Goal: Information Seeking & Learning: Check status

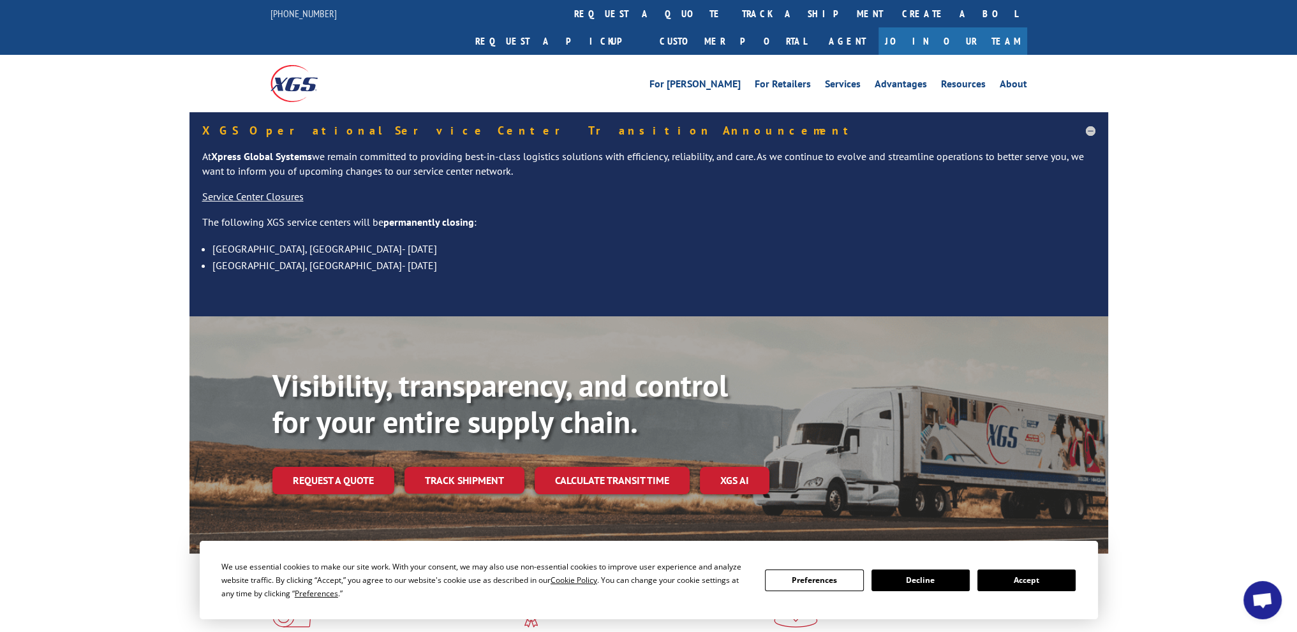
click at [733, 19] on link "track a shipment" at bounding box center [813, 13] width 160 height 27
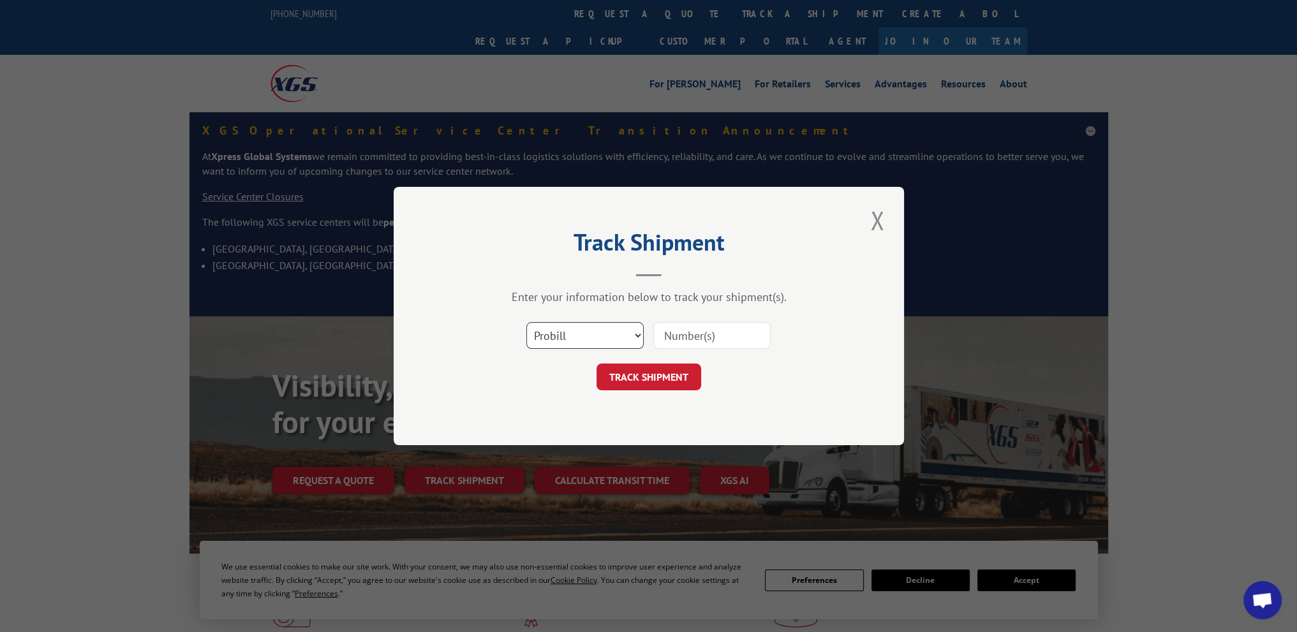
click at [602, 344] on select "Select category... Probill BOL PO" at bounding box center [584, 335] width 117 height 27
select select "po"
click at [526, 322] on select "Select category... Probill BOL PO" at bounding box center [584, 335] width 117 height 27
click at [720, 328] on input at bounding box center [711, 335] width 117 height 27
paste input "72537644"
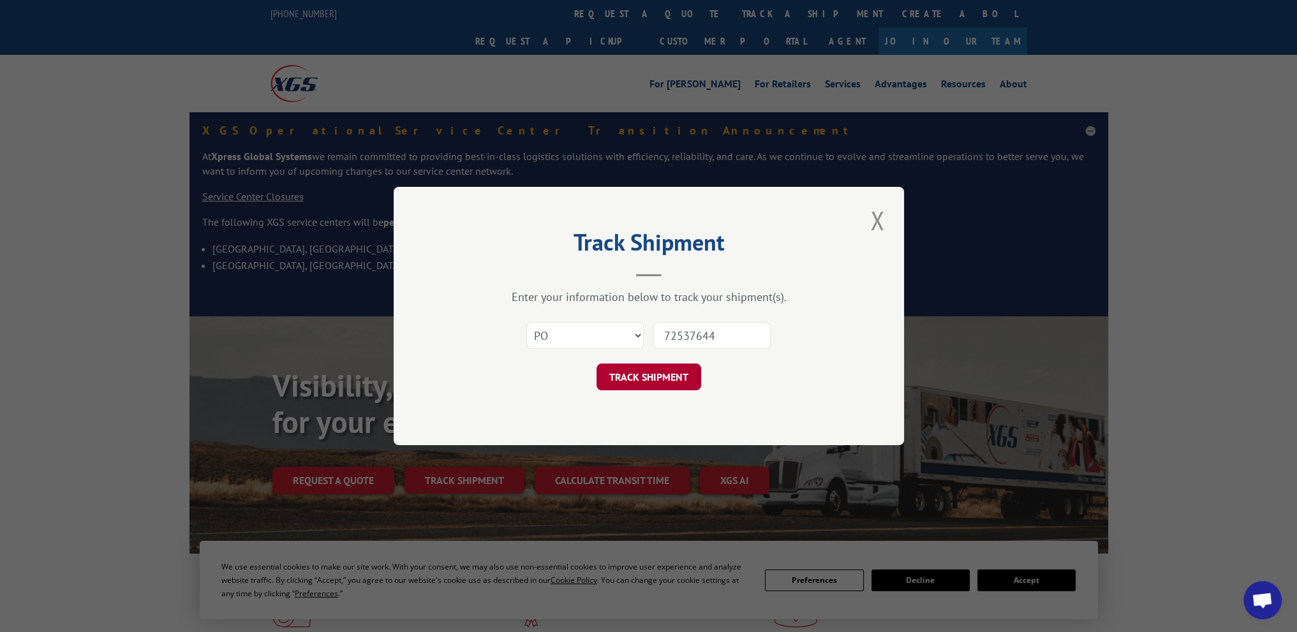
type input "72537644"
click at [665, 373] on button "TRACK SHIPMENT" at bounding box center [649, 377] width 105 height 27
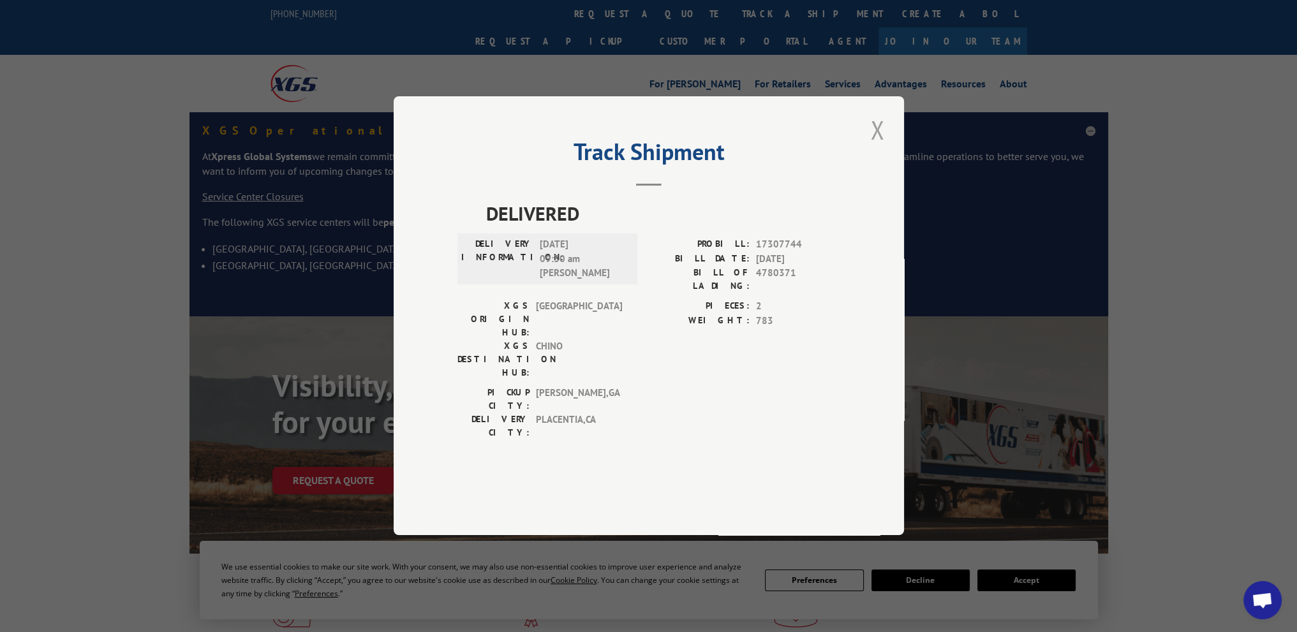
click at [881, 147] on button "Close modal" at bounding box center [878, 129] width 22 height 35
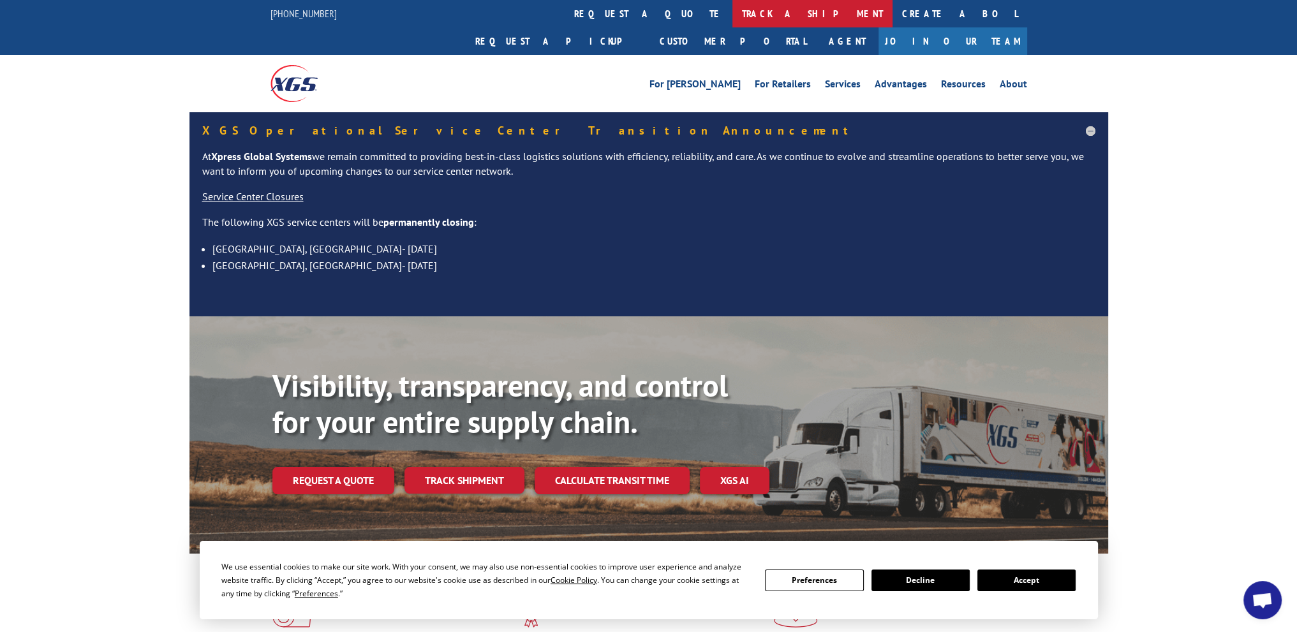
click at [733, 5] on link "track a shipment" at bounding box center [813, 13] width 160 height 27
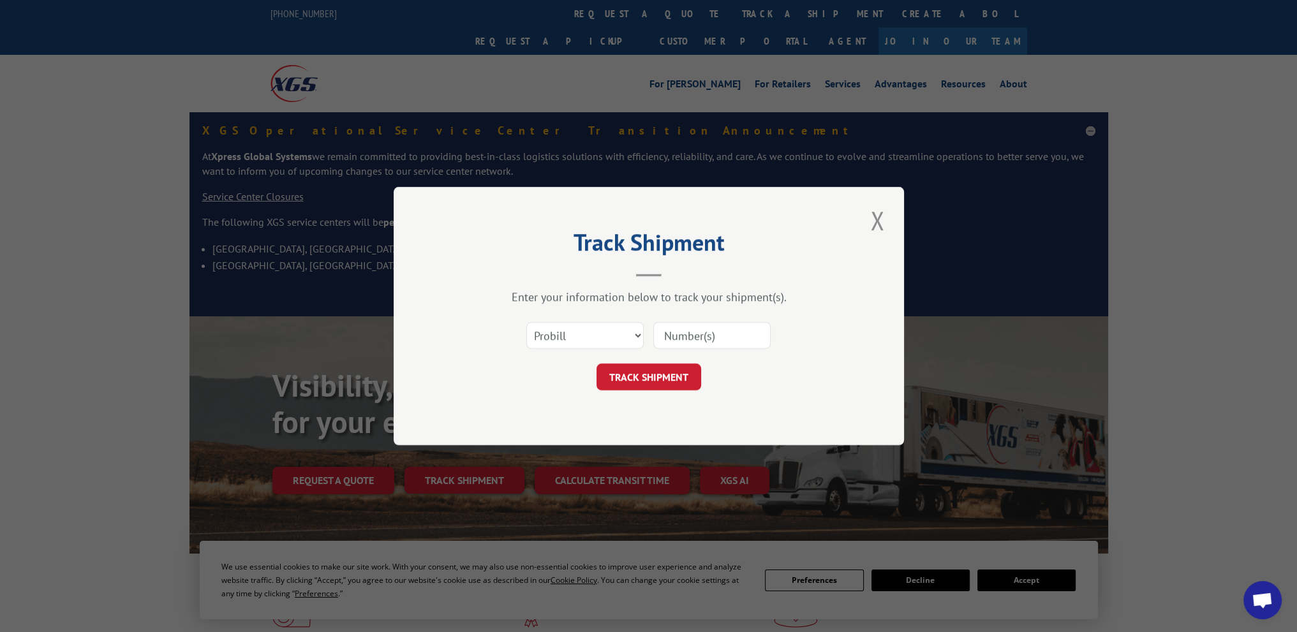
click at [590, 350] on div "Select category... Probill BOL PO" at bounding box center [649, 336] width 383 height 42
click at [581, 338] on select "Select category... Probill BOL PO" at bounding box center [584, 335] width 117 height 27
select select "po"
click at [526, 322] on select "Select category... Probill BOL PO" at bounding box center [584, 335] width 117 height 27
click at [681, 331] on input at bounding box center [711, 335] width 117 height 27
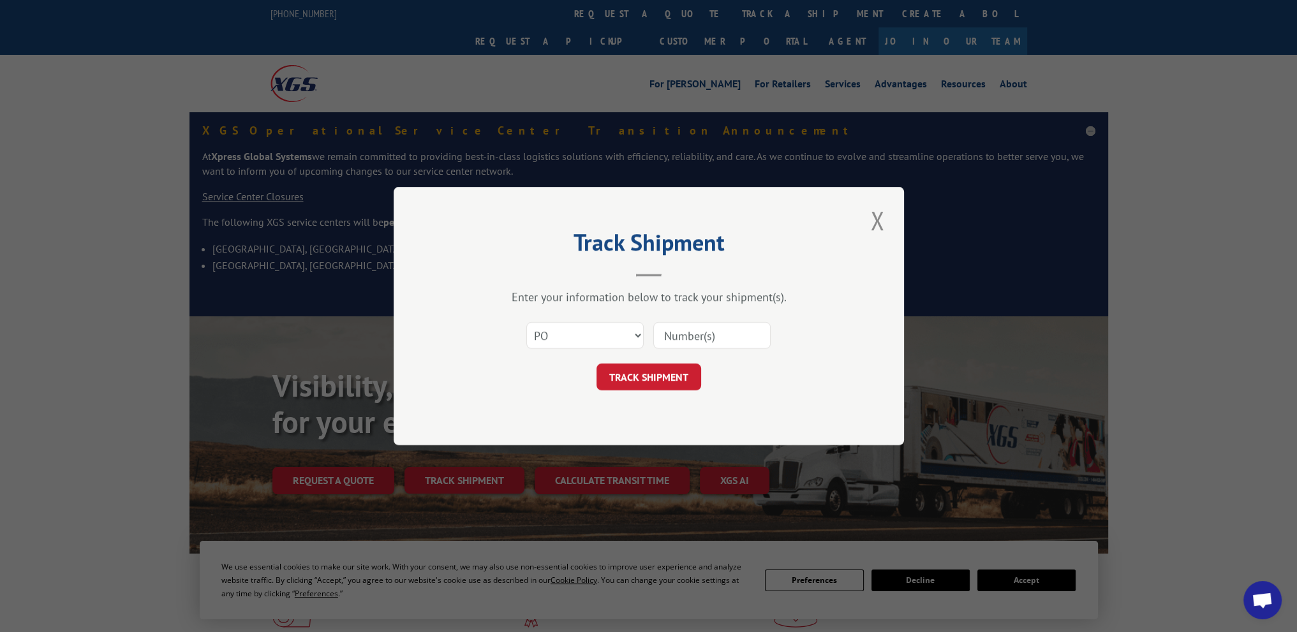
paste input "72537644"
type input "72537644"
click at [671, 393] on div "Track Shipment Enter your information below to track your shipment(s). Select c…" at bounding box center [649, 316] width 511 height 258
click at [671, 380] on button "TRACK SHIPMENT" at bounding box center [649, 377] width 105 height 27
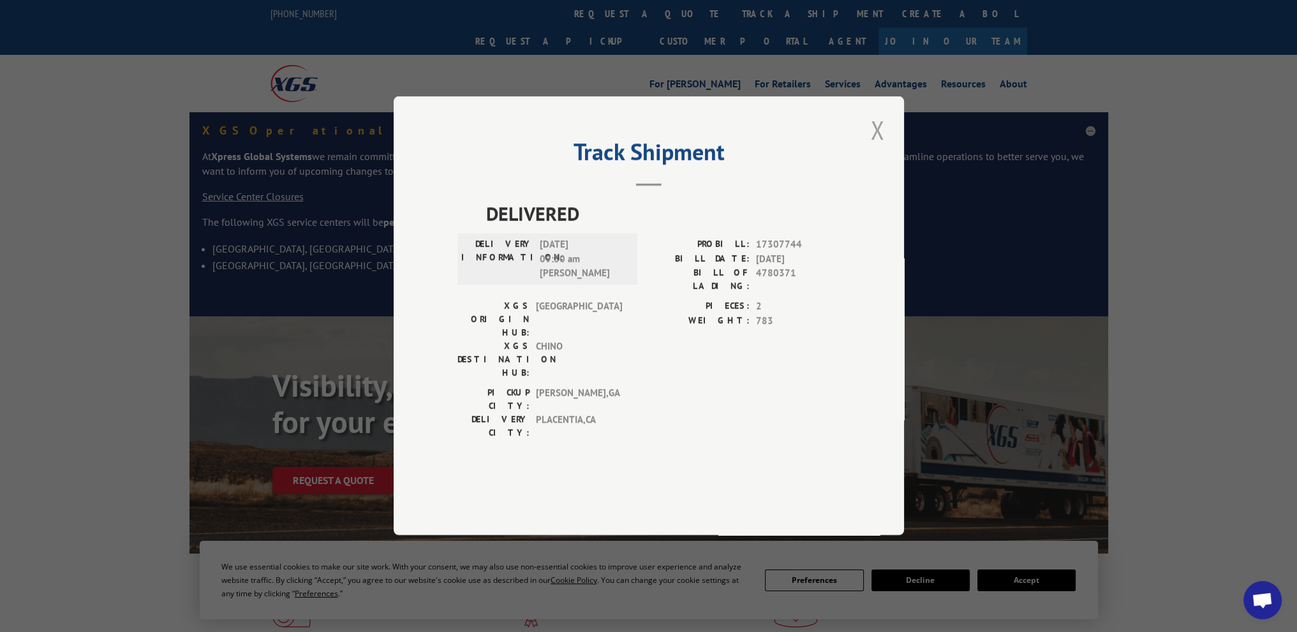
click at [881, 147] on button "Close modal" at bounding box center [878, 129] width 22 height 35
